Goal: Information Seeking & Learning: Learn about a topic

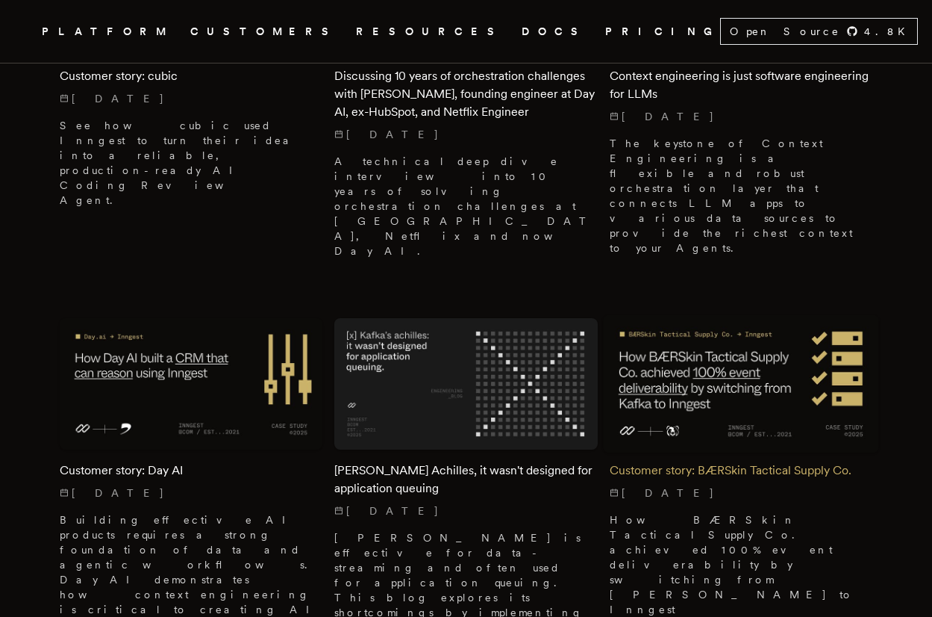
scroll to position [635, 0]
click at [759, 346] on img at bounding box center [741, 383] width 276 height 138
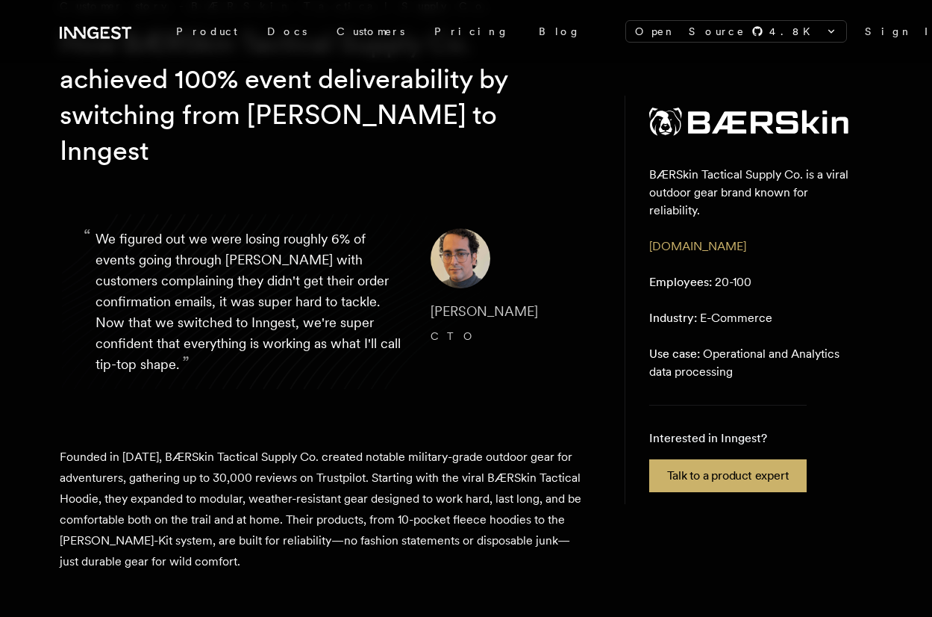
scroll to position [102, 0]
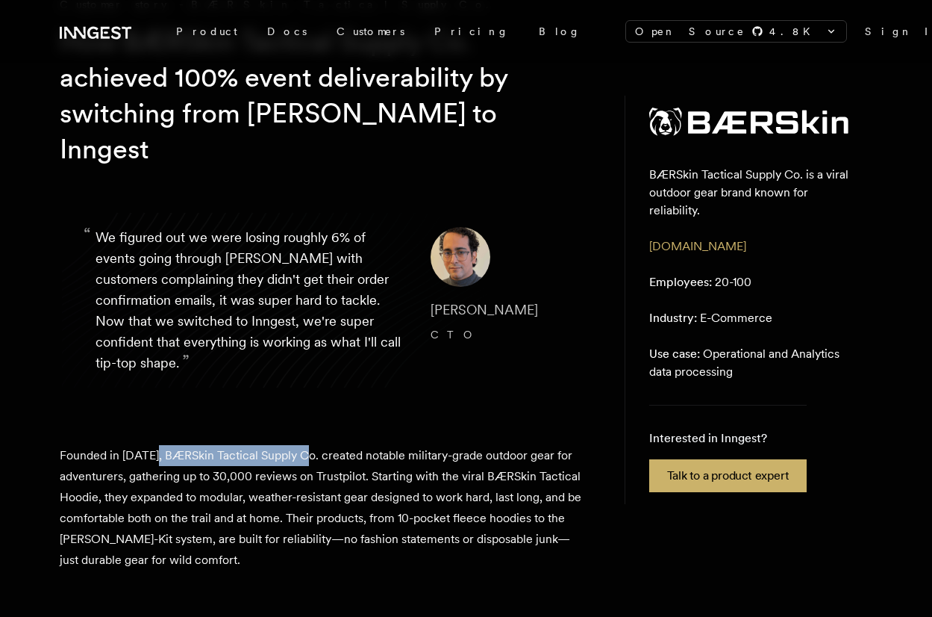
drag, startPoint x: 153, startPoint y: 418, endPoint x: 305, endPoint y: 421, distance: 151.6
click at [305, 445] on p "Founded in [DATE], BÆRSkin Tactical Supply Co. created notable military-grade o…" at bounding box center [321, 507] width 523 height 125
copy p "BÆRSkin Tactical Supply Co."
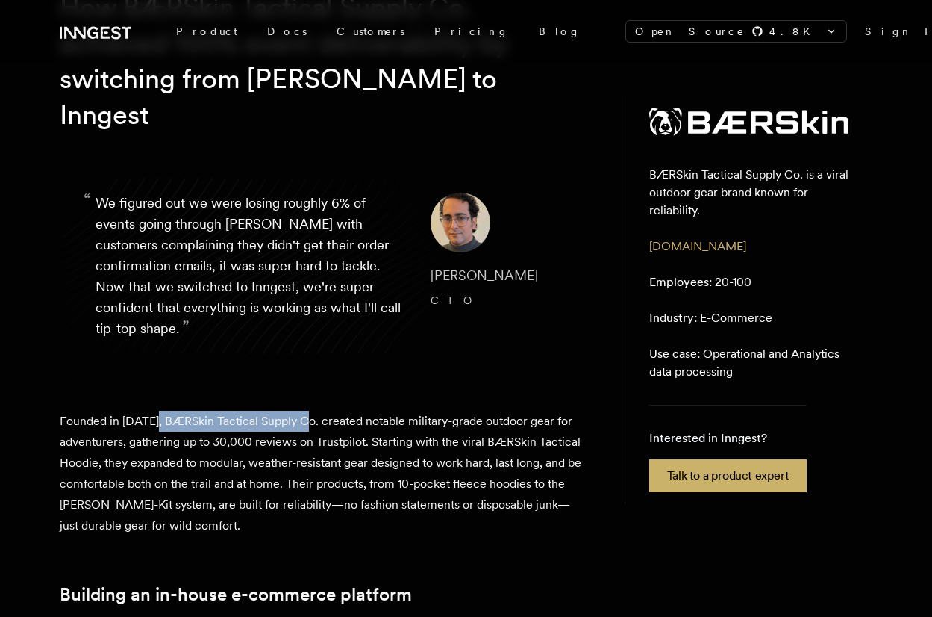
scroll to position [137, 0]
